Goal: Navigation & Orientation: Go to known website

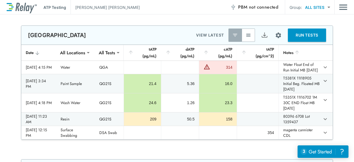
click at [249, 36] on button "button" at bounding box center [247, 34] width 13 height 13
